Goal: Task Accomplishment & Management: Manage account settings

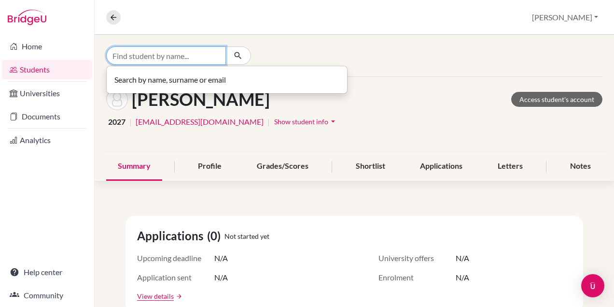
click at [211, 51] on input "Find student by name..." at bounding box center [166, 55] width 120 height 18
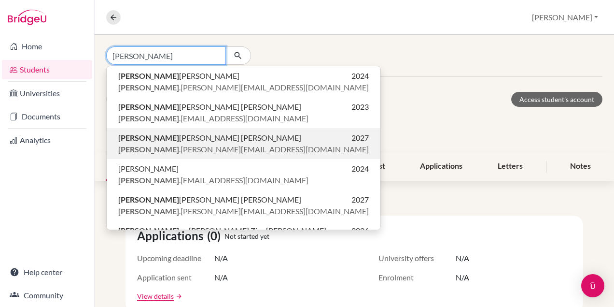
type input "maria"
click at [212, 137] on span "Maria Fernanda Vasconcellos Faria" at bounding box center [209, 138] width 183 height 12
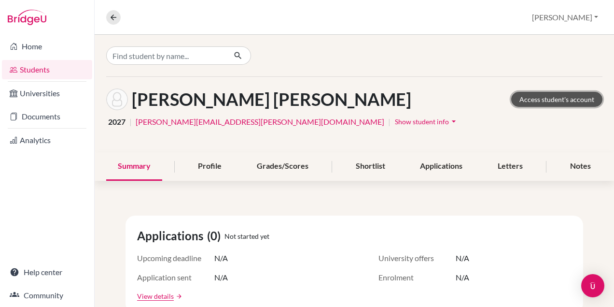
click at [548, 101] on link "Access student's account" at bounding box center [556, 99] width 91 height 15
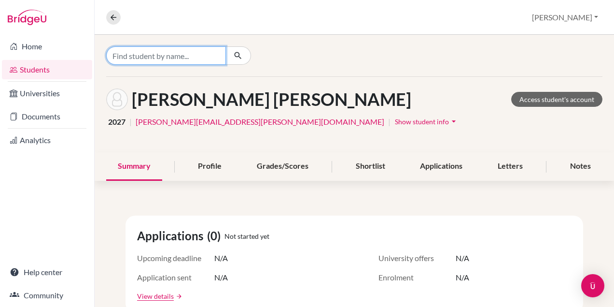
click at [147, 57] on input "Find student by name..." at bounding box center [166, 55] width 120 height 18
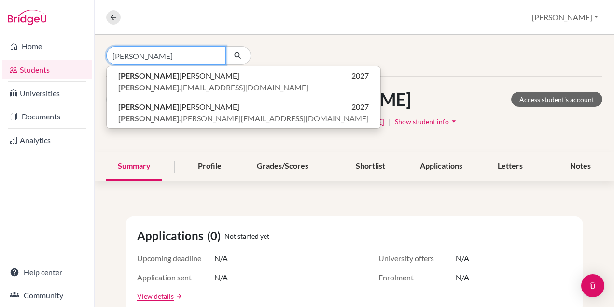
type input "[PERSON_NAME]"
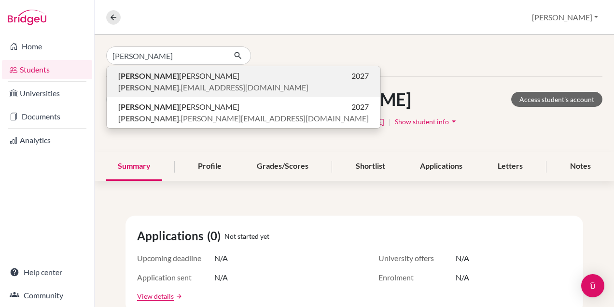
click at [206, 78] on span "Laura Amaro Prates Pereira" at bounding box center [178, 76] width 121 height 12
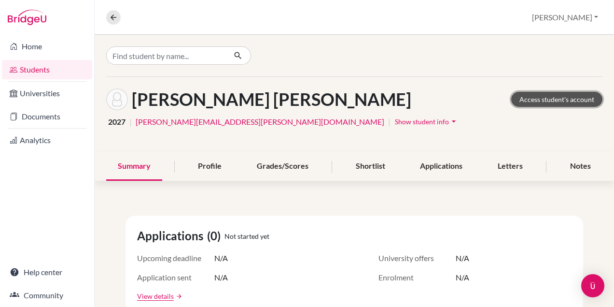
click at [580, 98] on link "Access student's account" at bounding box center [556, 99] width 91 height 15
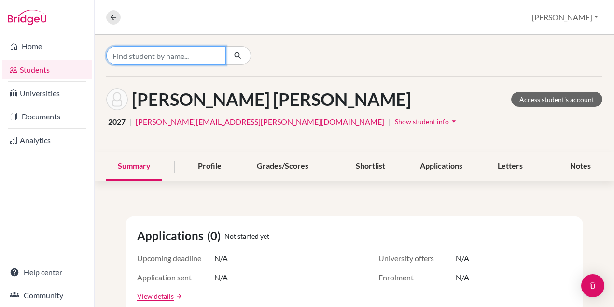
click at [145, 53] on input "Find student by name..." at bounding box center [166, 55] width 120 height 18
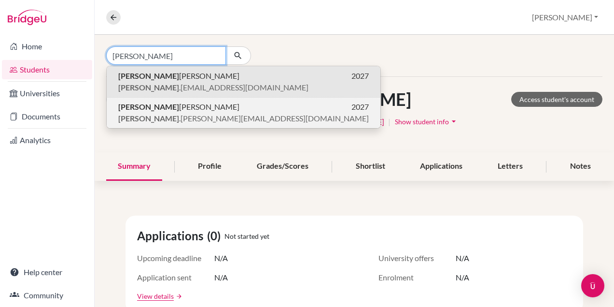
type input "laura"
click at [162, 112] on span "Laura Costa Calixto" at bounding box center [178, 107] width 121 height 12
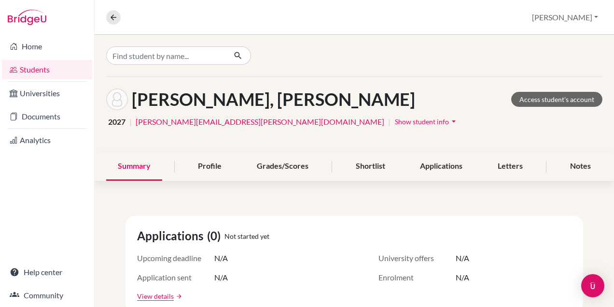
click at [550, 107] on div "Calixto, Laura Costa Access student's account" at bounding box center [354, 99] width 496 height 22
click at [547, 102] on link "Access student's account" at bounding box center [556, 99] width 91 height 15
click at [200, 54] on input "Find student by name..." at bounding box center [166, 55] width 120 height 18
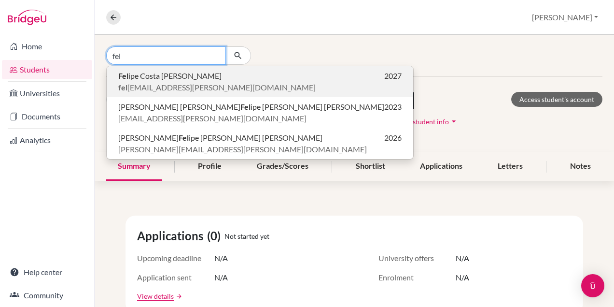
type input "fel"
click at [169, 77] on span "Fel ipe Costa Kangussu Santana" at bounding box center [169, 76] width 103 height 12
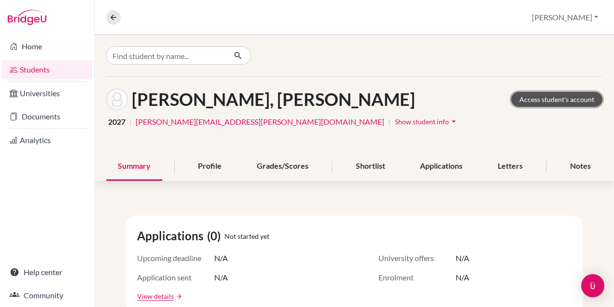
click at [536, 95] on link "Access student's account" at bounding box center [556, 99] width 91 height 15
click at [126, 66] on div at bounding box center [355, 56] width 520 height 42
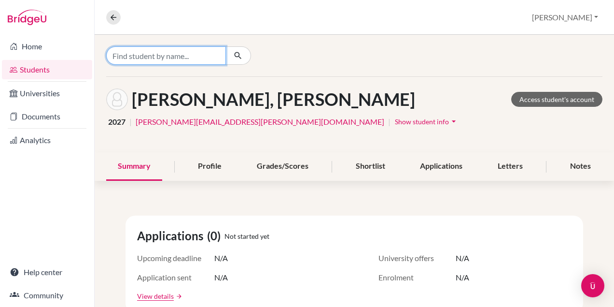
click at [123, 57] on input "Find student by name..." at bounding box center [166, 55] width 120 height 18
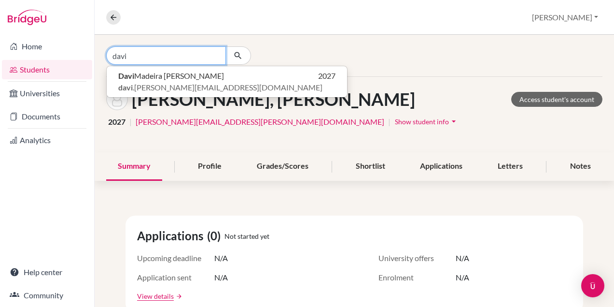
type input "davi"
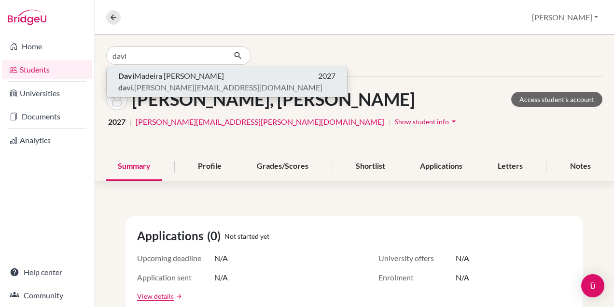
click at [128, 74] on b "Davi" at bounding box center [126, 75] width 16 height 9
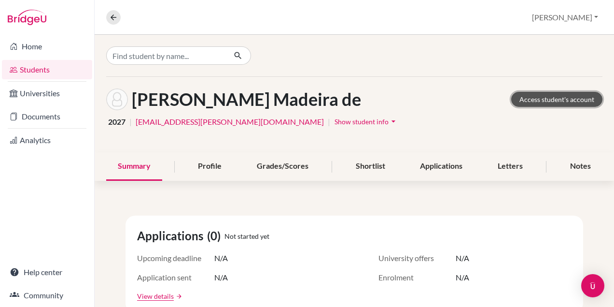
click at [560, 99] on link "Access student's account" at bounding box center [556, 99] width 91 height 15
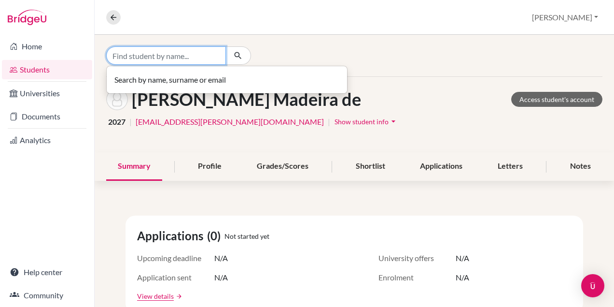
click at [178, 61] on input "Find student by name..." at bounding box center [166, 55] width 120 height 18
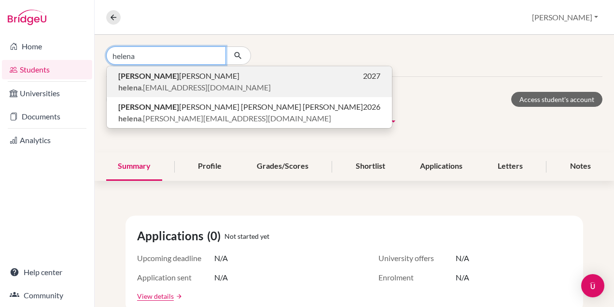
type input "helena"
click at [175, 81] on span "Helena Franco Sampaio Pelli" at bounding box center [178, 76] width 121 height 12
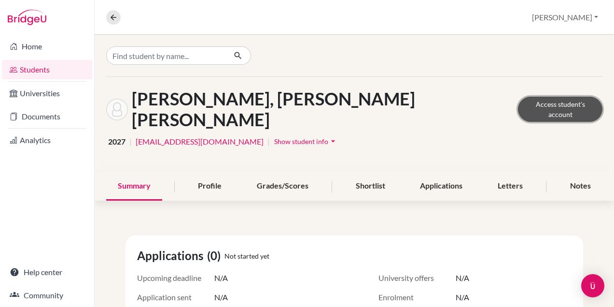
click at [569, 99] on link "Access student's account" at bounding box center [560, 109] width 85 height 25
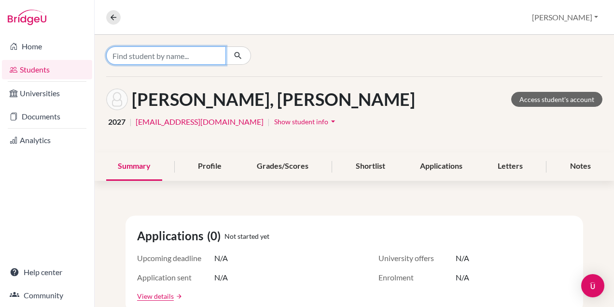
click at [213, 52] on input "Find student by name..." at bounding box center [166, 55] width 120 height 18
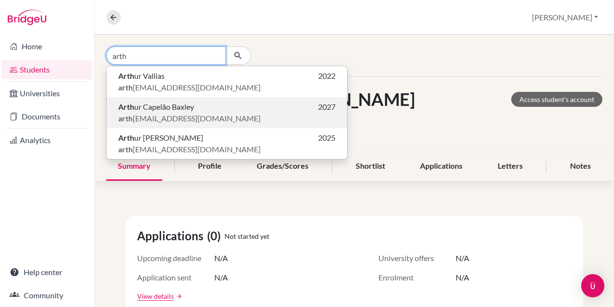
type input "arth"
click at [177, 110] on span "Arth ur Capelão Baxley" at bounding box center [156, 107] width 76 height 12
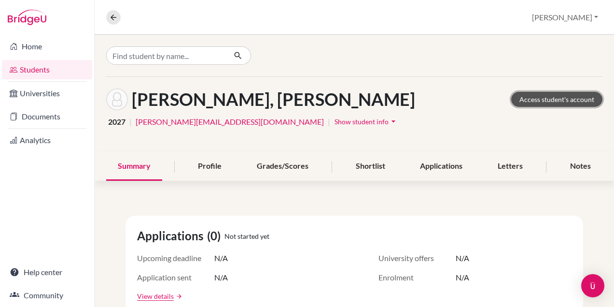
click at [566, 98] on link "Access student's account" at bounding box center [556, 99] width 91 height 15
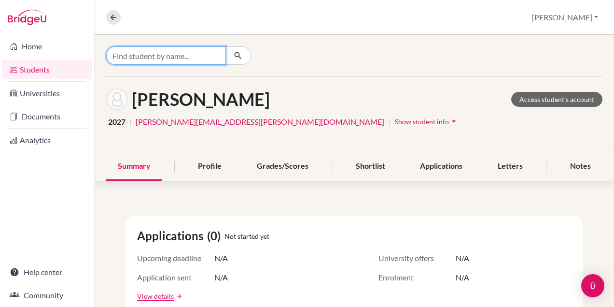
click at [173, 57] on input "Find student by name..." at bounding box center [166, 55] width 120 height 18
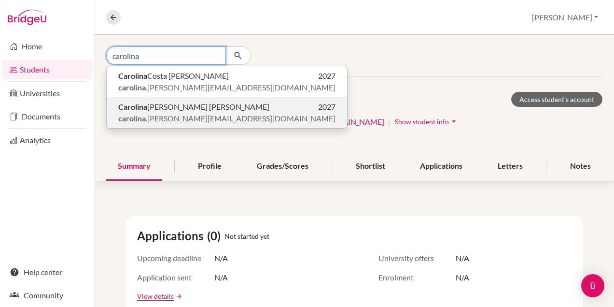
type input "carolina"
click at [151, 113] on span "carolina .[PERSON_NAME][EMAIL_ADDRESS][DOMAIN_NAME]" at bounding box center [226, 119] width 217 height 12
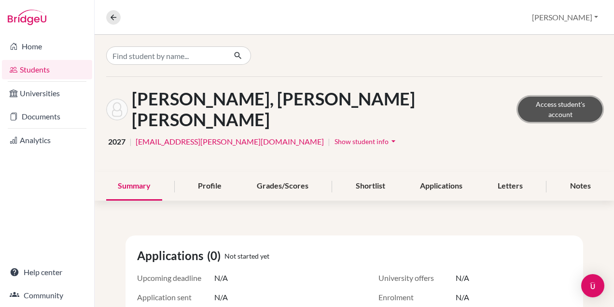
click at [533, 97] on link "Access student's account" at bounding box center [560, 109] width 85 height 25
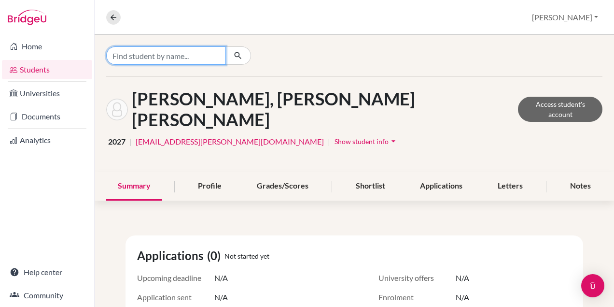
click at [135, 63] on input "Find student by name..." at bounding box center [166, 55] width 120 height 18
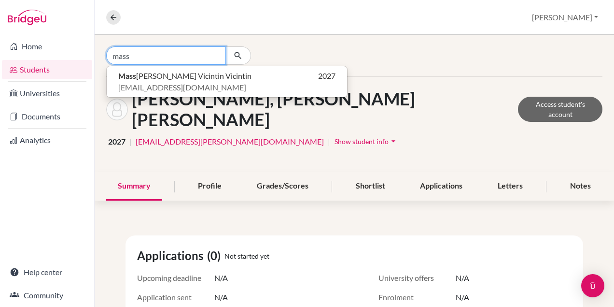
type input "mass"
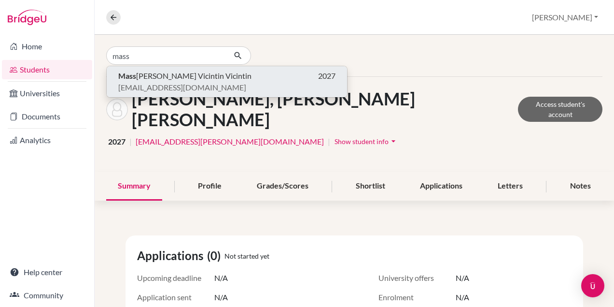
click at [167, 84] on span "m.vicintin@eabh.com.br" at bounding box center [182, 88] width 128 height 12
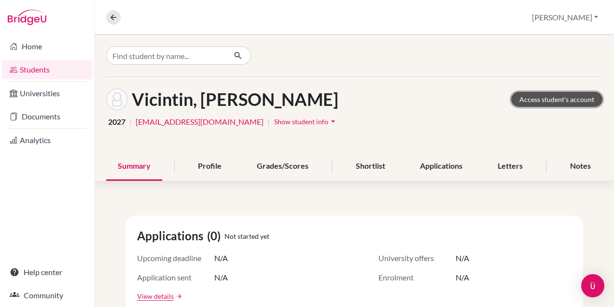
click at [559, 96] on link "Access student's account" at bounding box center [556, 99] width 91 height 15
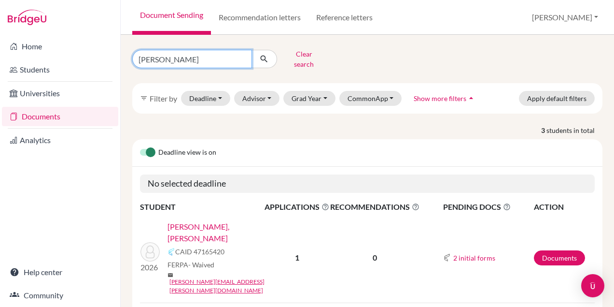
click at [217, 53] on input "pedro" at bounding box center [192, 59] width 120 height 18
click at [240, 55] on input "pedro" at bounding box center [192, 59] width 120 height 18
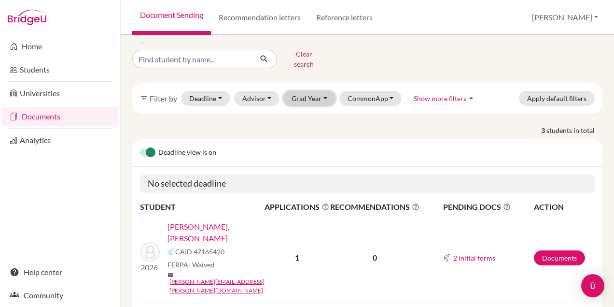
click at [301, 92] on button "Grad Year" at bounding box center [309, 98] width 52 height 15
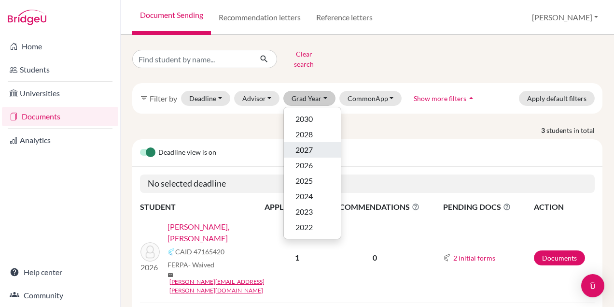
click at [313, 144] on div "2027" at bounding box center [313, 150] width 34 height 12
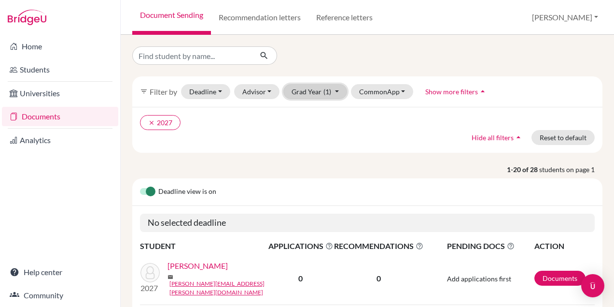
click at [310, 89] on button "Grad Year (1)" at bounding box center [315, 91] width 64 height 15
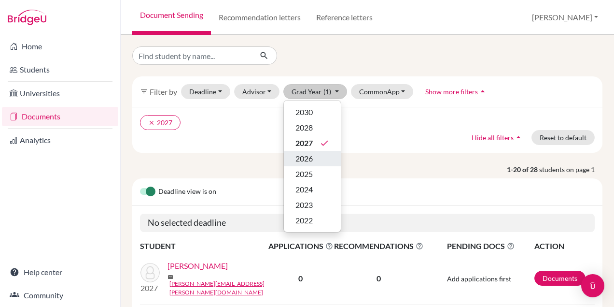
click at [315, 159] on div "2026" at bounding box center [313, 159] width 34 height 12
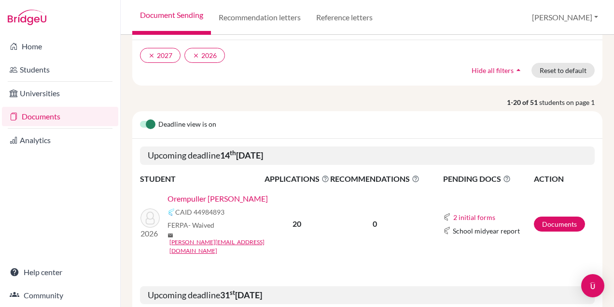
scroll to position [71, 0]
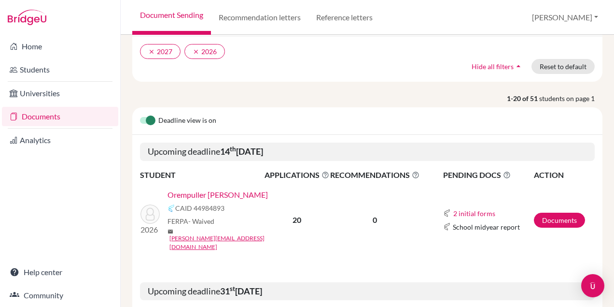
click at [212, 196] on link "Orempuller Suleman, Jonas" at bounding box center [218, 195] width 100 height 12
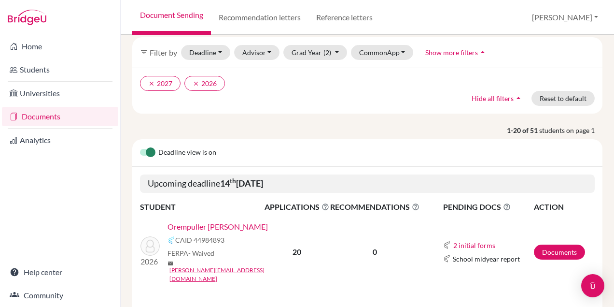
scroll to position [38, 0]
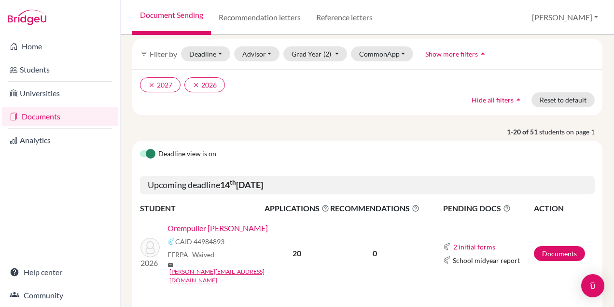
click at [140, 148] on label at bounding box center [140, 148] width 0 height 0
click at [148, 153] on input "checkbox" at bounding box center [144, 153] width 8 height 10
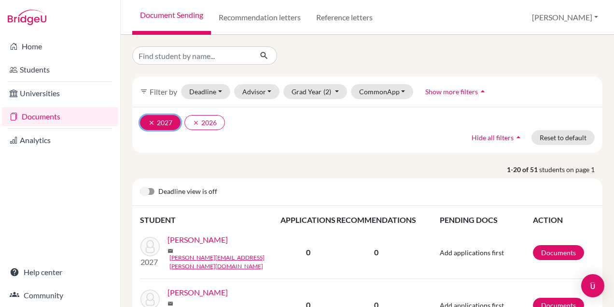
click at [151, 123] on icon "clear" at bounding box center [151, 122] width 7 height 7
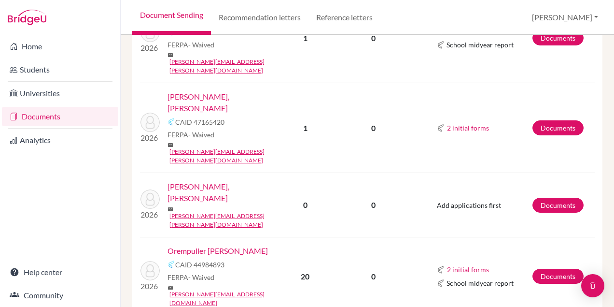
scroll to position [1199, 0]
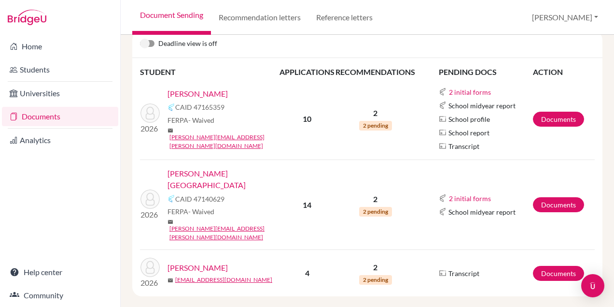
scroll to position [152, 0]
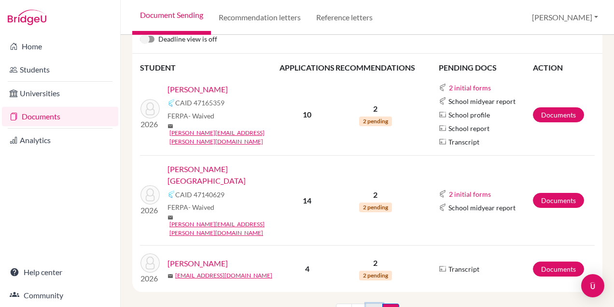
click at [377, 303] on link "1" at bounding box center [374, 312] width 17 height 18
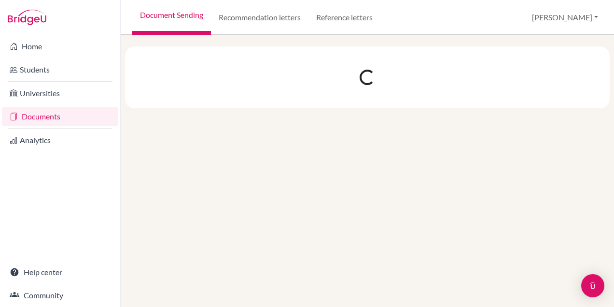
scroll to position [0, 0]
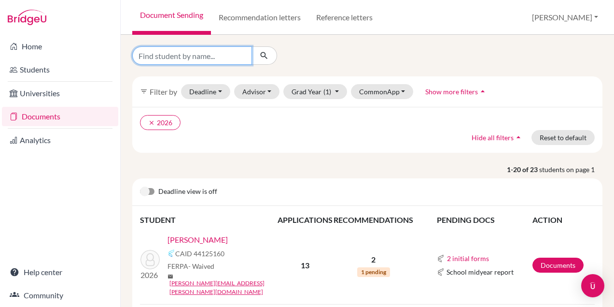
click at [189, 56] on input "Find student by name..." at bounding box center [192, 55] width 120 height 18
type input "tomas"
click button "submit" at bounding box center [265, 55] width 26 height 18
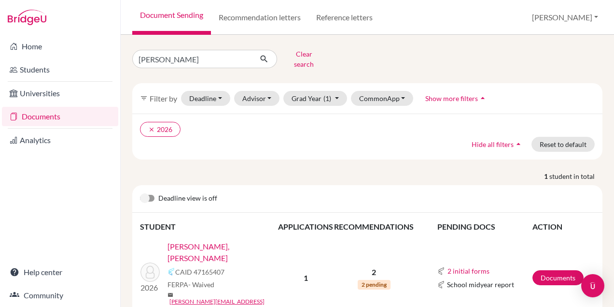
scroll to position [6, 0]
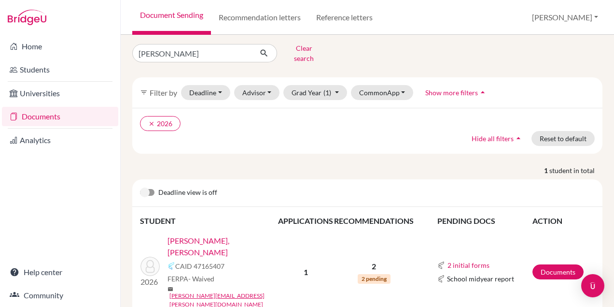
click at [210, 235] on link "[PERSON_NAME], [PERSON_NAME]" at bounding box center [226, 246] width 117 height 23
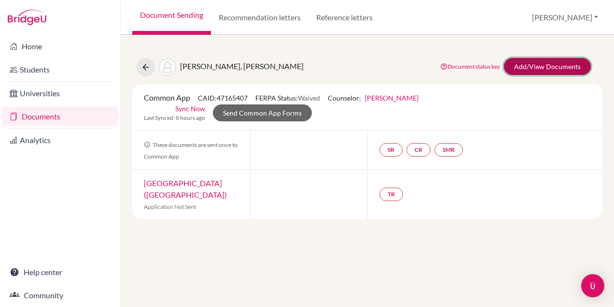
click at [528, 68] on link "Add/View Documents" at bounding box center [547, 66] width 87 height 17
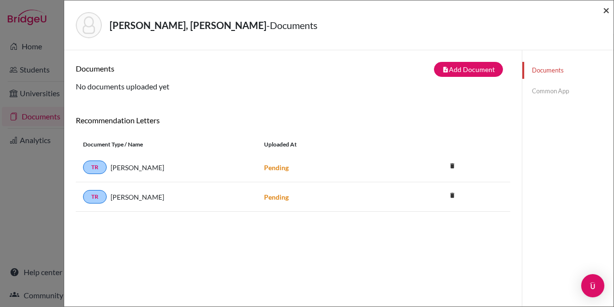
click at [605, 12] on span "×" at bounding box center [606, 10] width 7 height 14
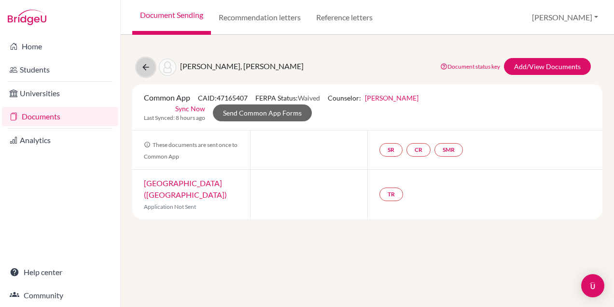
click at [146, 65] on icon at bounding box center [146, 67] width 10 height 10
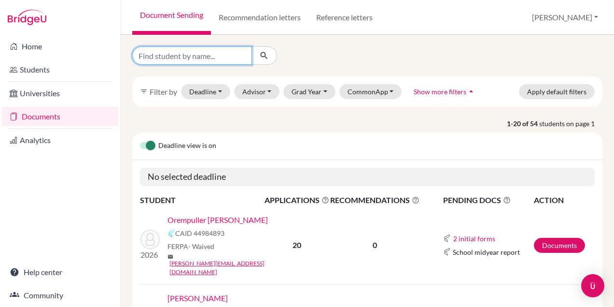
click at [181, 57] on input "Find student by name..." at bounding box center [192, 55] width 120 height 18
type input "edu"
click button "submit" at bounding box center [265, 55] width 26 height 18
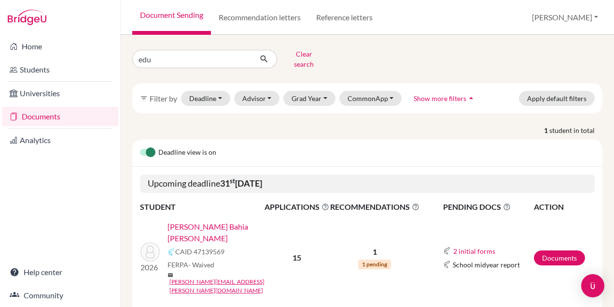
click at [210, 222] on link "[PERSON_NAME] Bahia [PERSON_NAME]" at bounding box center [219, 232] width 103 height 23
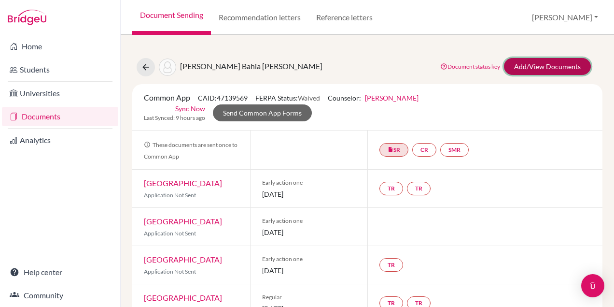
click at [549, 61] on link "Add/View Documents" at bounding box center [547, 66] width 87 height 17
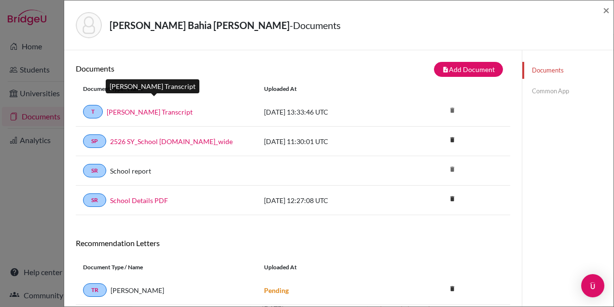
click at [174, 113] on link "[PERSON_NAME] Transcript" at bounding box center [150, 112] width 86 height 10
